Goal: Task Accomplishment & Management: Manage account settings

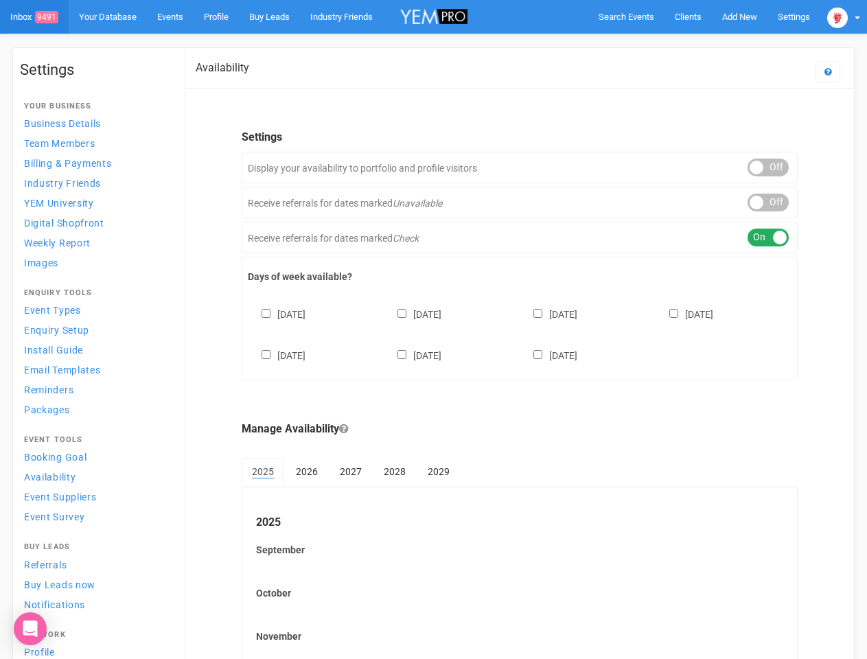
click at [433, 330] on div "[DATE] [DATE] [DATE] [DATE] [DATE] [DATE] [DATE]" at bounding box center [520, 328] width 544 height 82
click at [626, 16] on span "Search Events" at bounding box center [627, 17] width 56 height 10
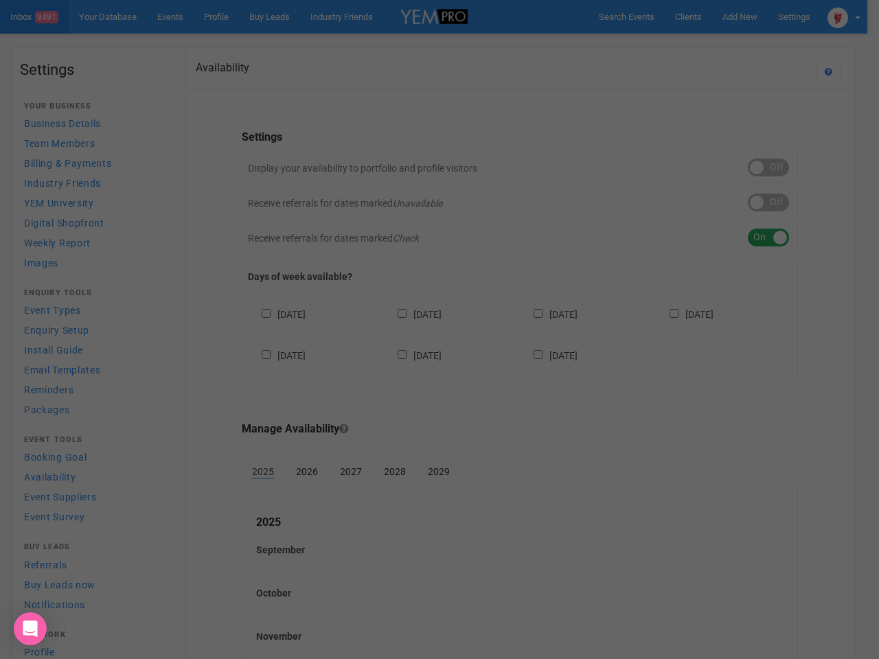
click at [0, 0] on div "Loading..." at bounding box center [0, 0] width 0 height 0
click at [708, 44] on div "Loading..." at bounding box center [439, 329] width 879 height 659
click at [844, 16] on img at bounding box center [837, 18] width 21 height 21
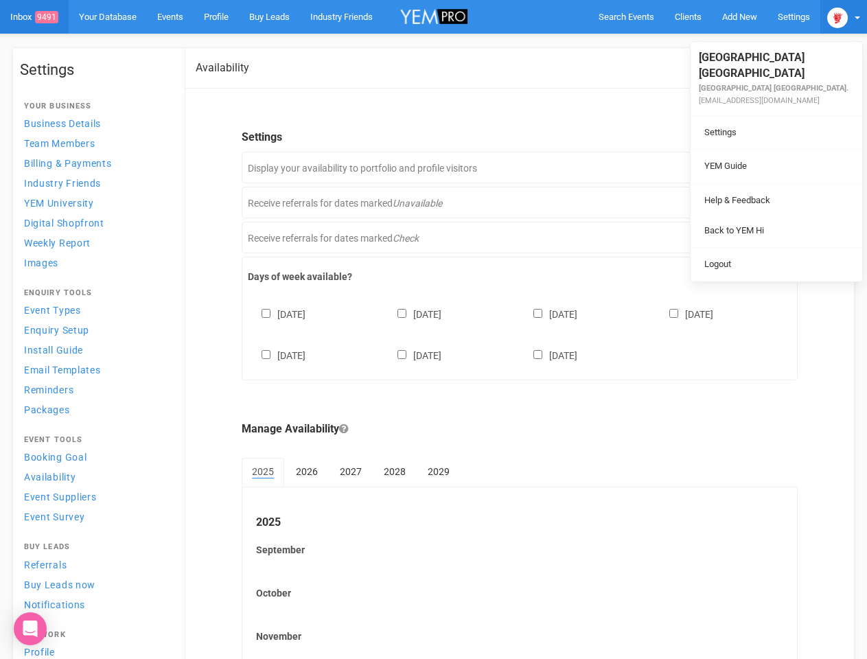
click at [768, 168] on div "ON OFF" at bounding box center [768, 168] width 41 height 18
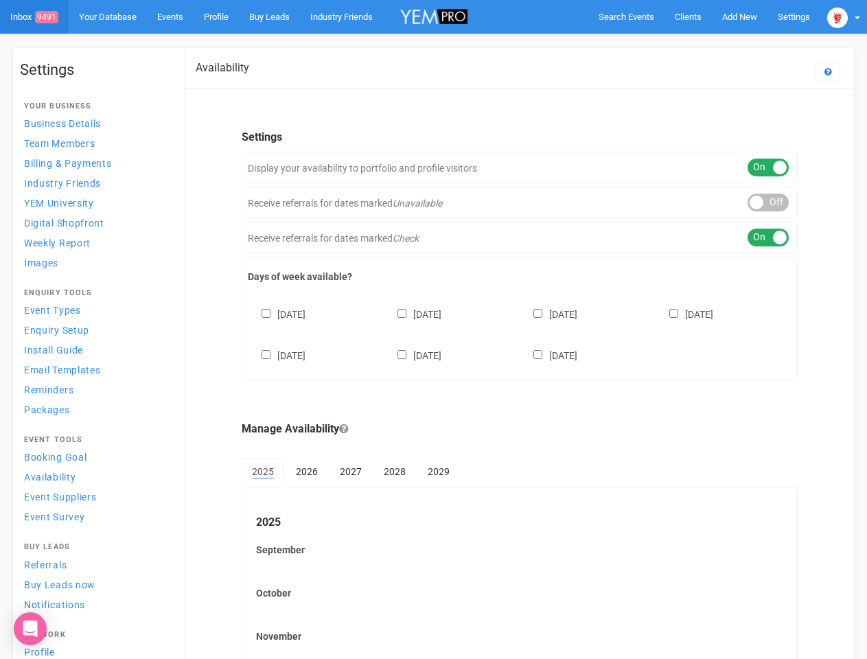
click at [768, 203] on div "ON OFF" at bounding box center [768, 203] width 41 height 18
click at [768, 238] on div "ON OFF" at bounding box center [768, 238] width 41 height 18
click at [520, 333] on div "[DATE] [DATE] [DATE] [DATE] [DATE] [DATE] [DATE]" at bounding box center [520, 328] width 544 height 82
